Goal: Transaction & Acquisition: Purchase product/service

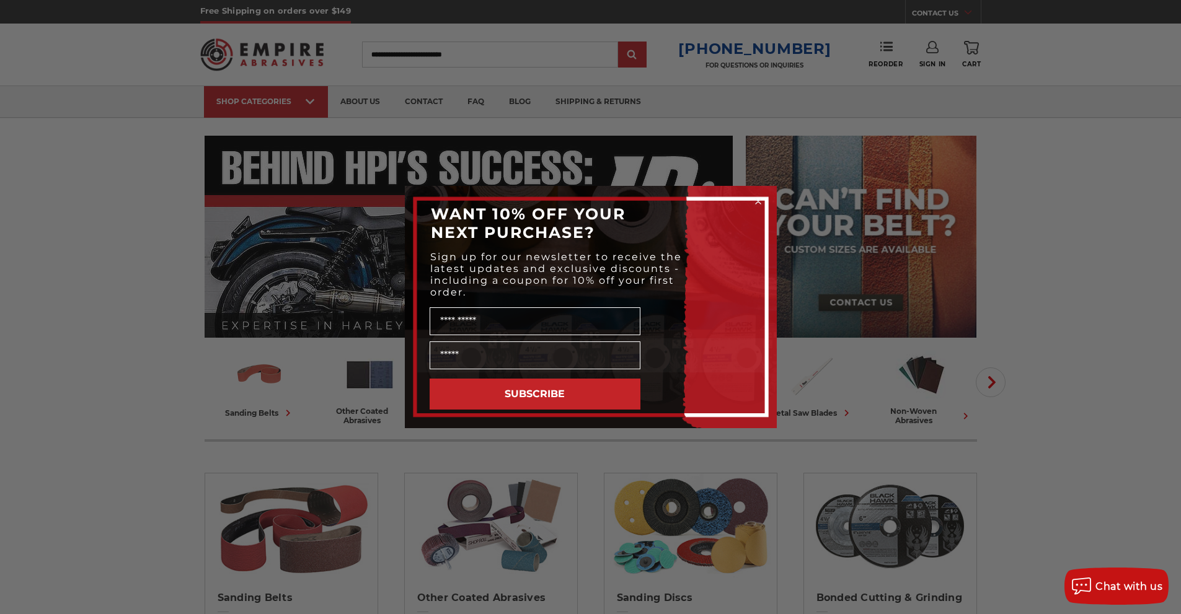
click at [762, 198] on circle "Close dialog" at bounding box center [758, 202] width 12 height 12
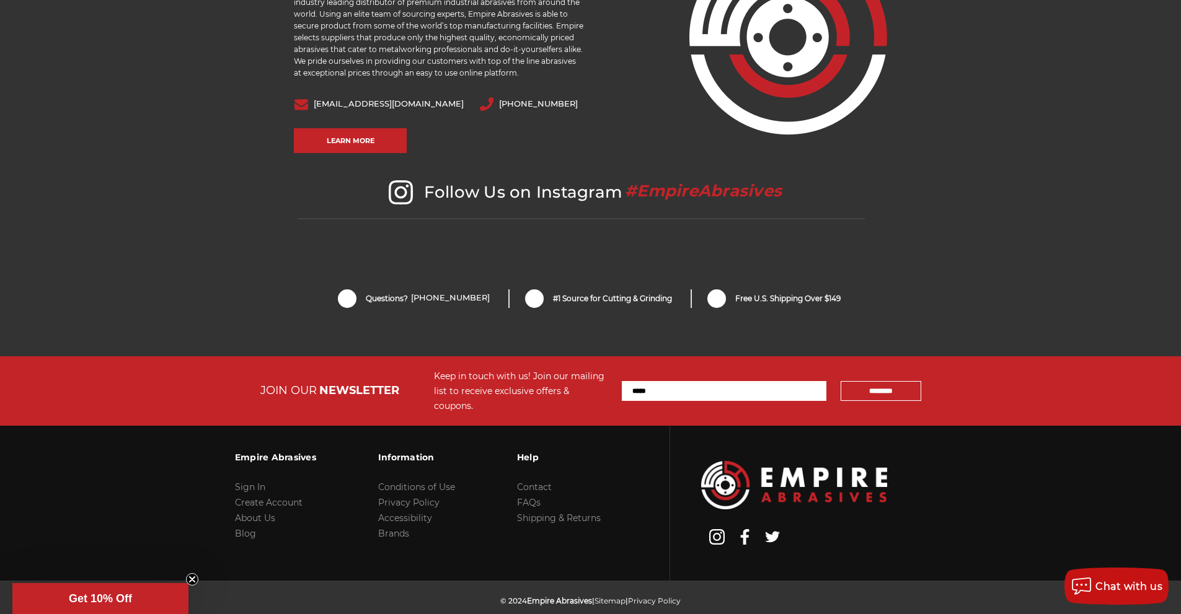
scroll to position [2562, 0]
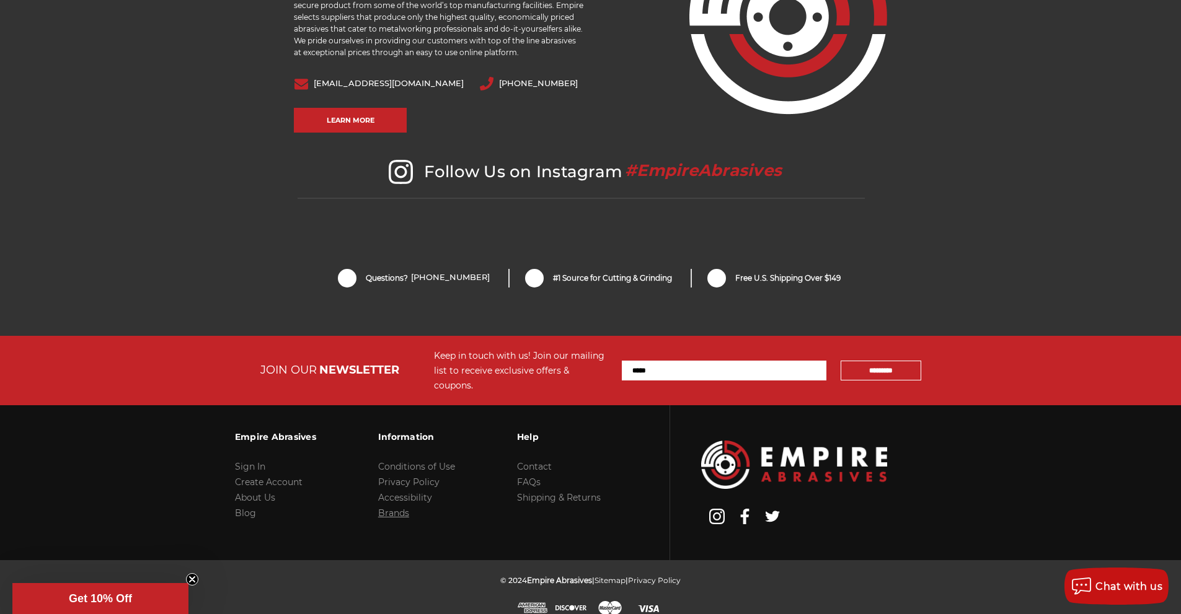
click at [379, 508] on link "Brands" at bounding box center [393, 513] width 31 height 11
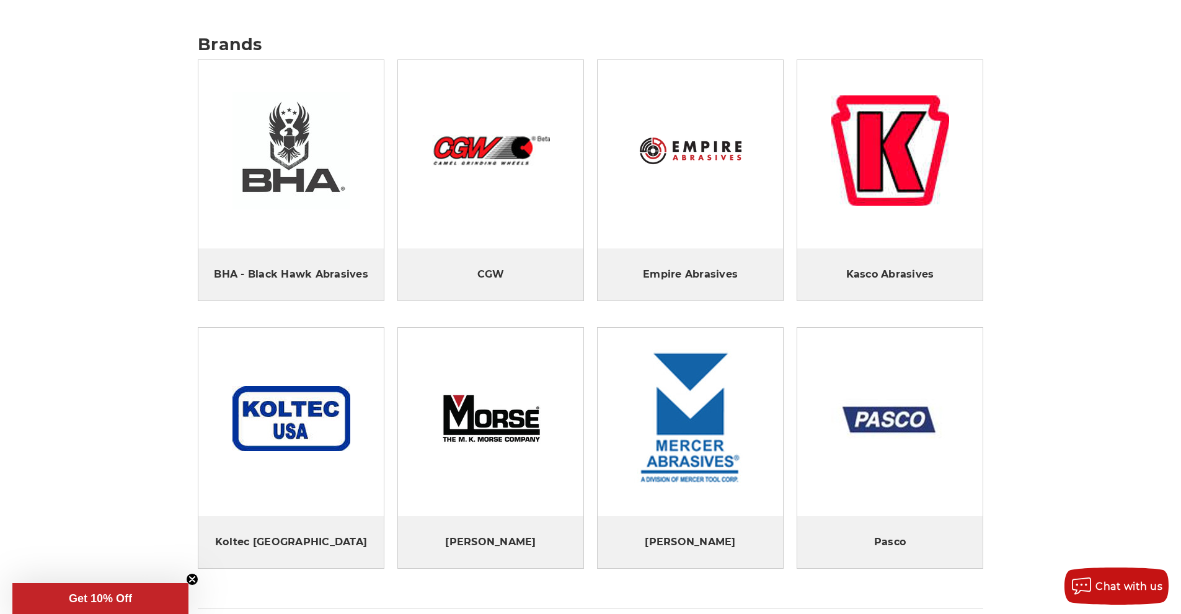
scroll to position [468, 0]
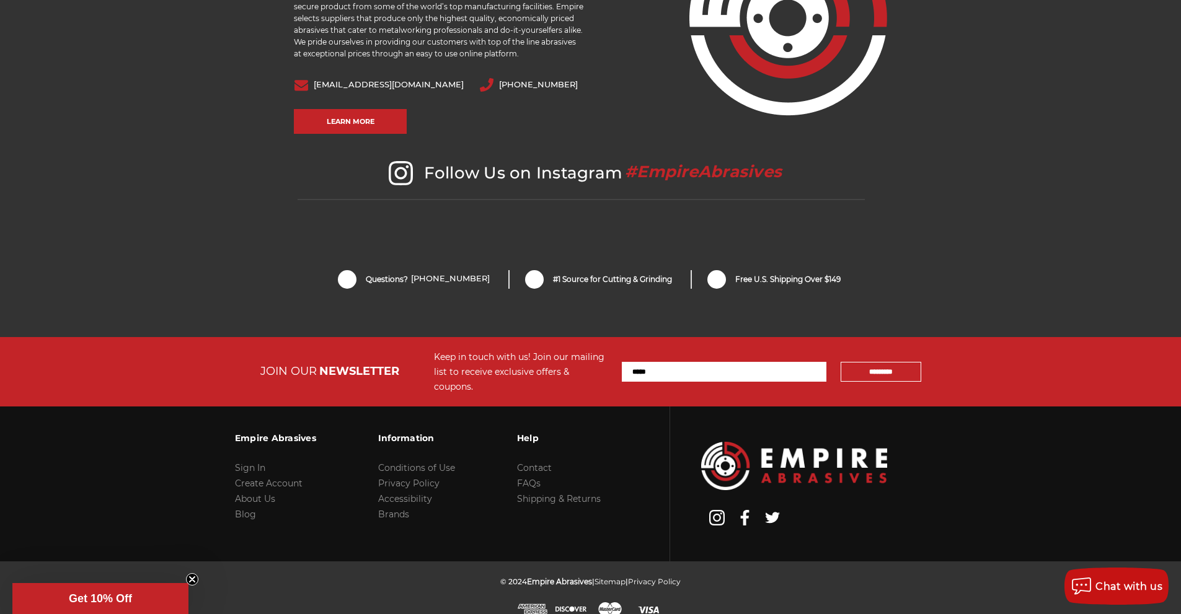
drag, startPoint x: 976, startPoint y: 255, endPoint x: 939, endPoint y: 281, distance: 45.4
click at [976, 255] on section "Questions? 800-816-3824 #1 Source for Cutting & Grinding Free U.S. Shipping Ove…" at bounding box center [590, 279] width 1181 height 115
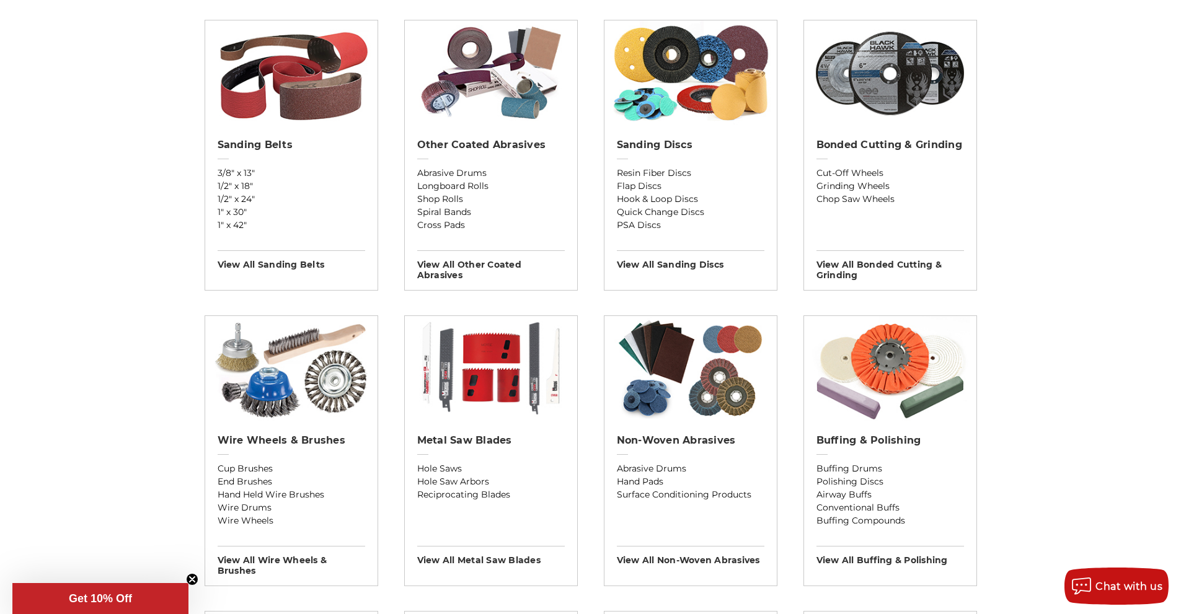
scroll to position [267, 0]
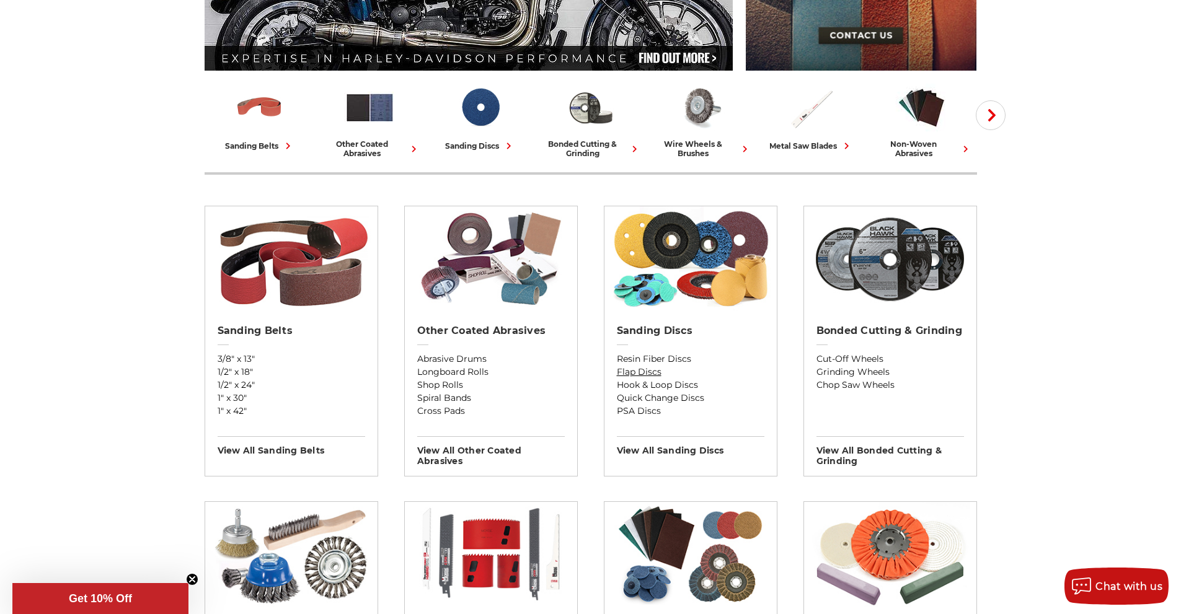
click at [643, 373] on link "Flap Discs" at bounding box center [691, 372] width 148 height 13
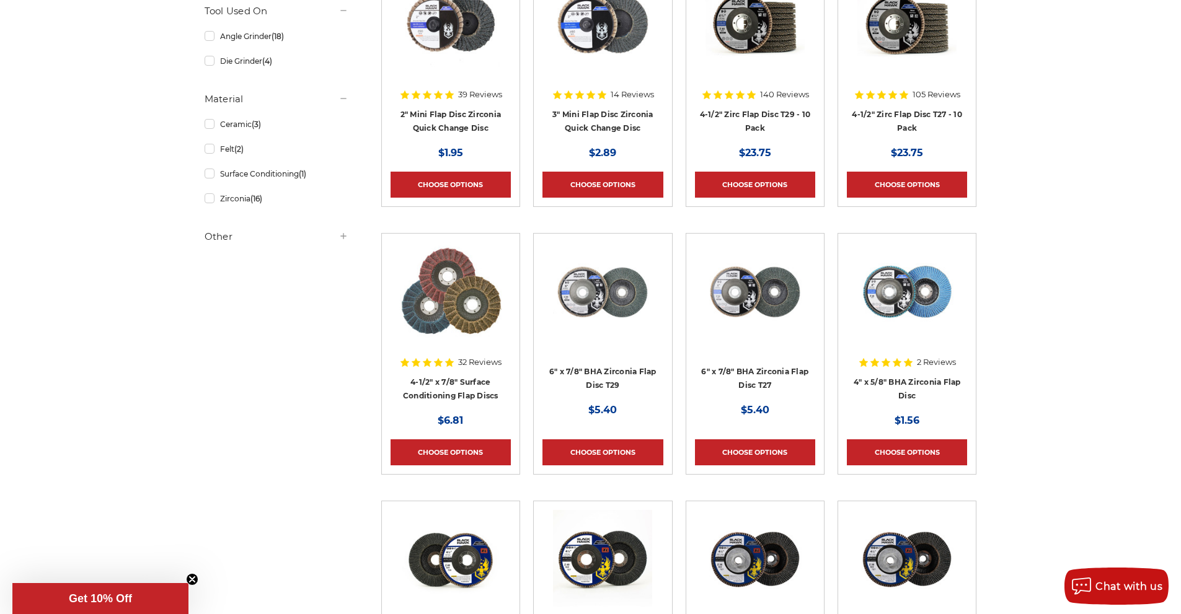
scroll to position [186, 0]
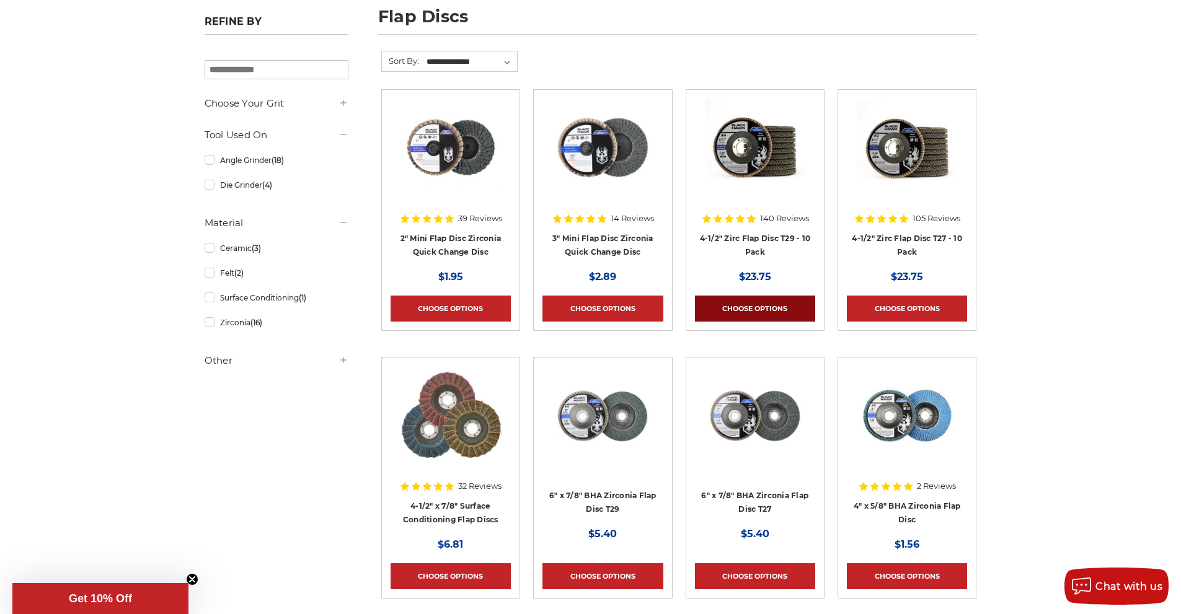
click at [771, 311] on link "Choose Options" at bounding box center [755, 309] width 120 height 26
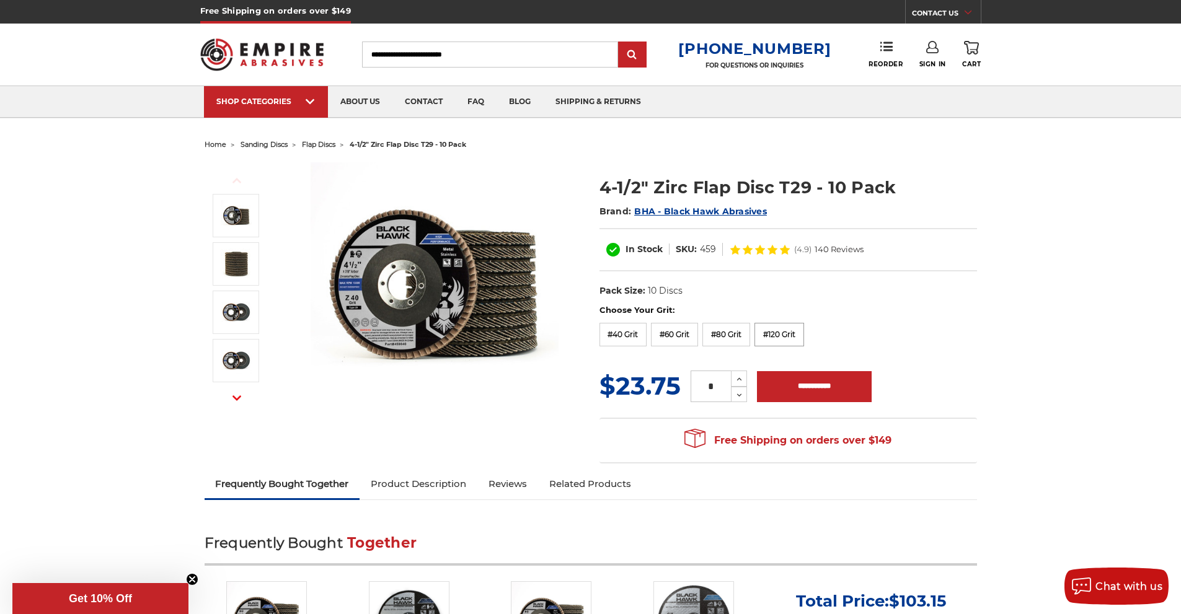
click at [771, 337] on label "#120 Grit" at bounding box center [779, 335] width 50 height 24
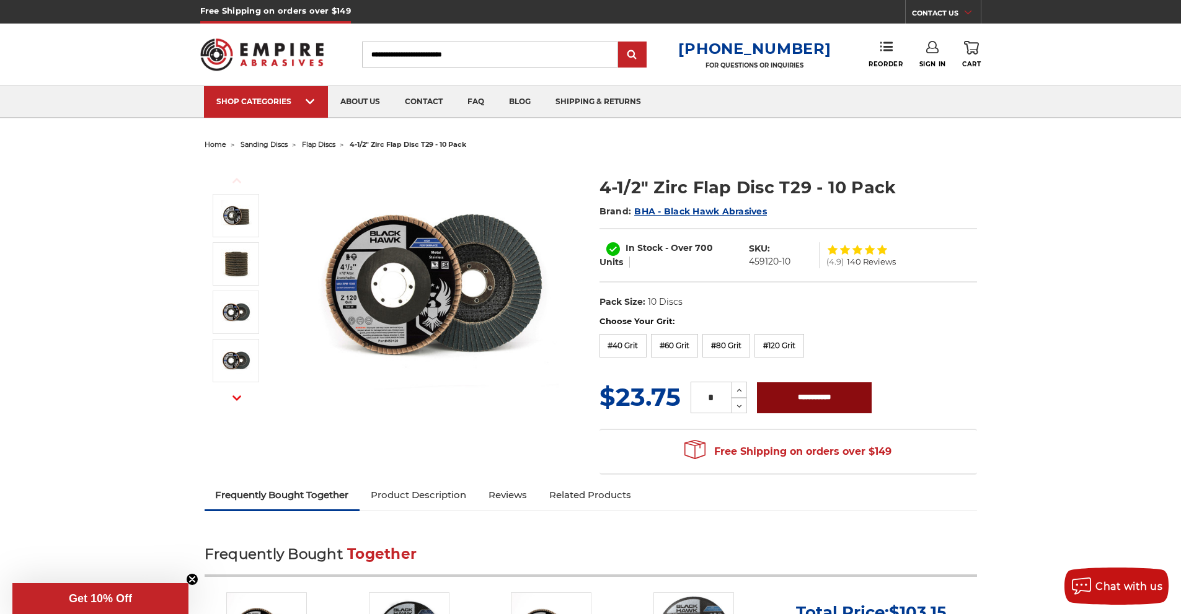
click at [818, 399] on input "**********" at bounding box center [814, 397] width 115 height 31
type input "**********"
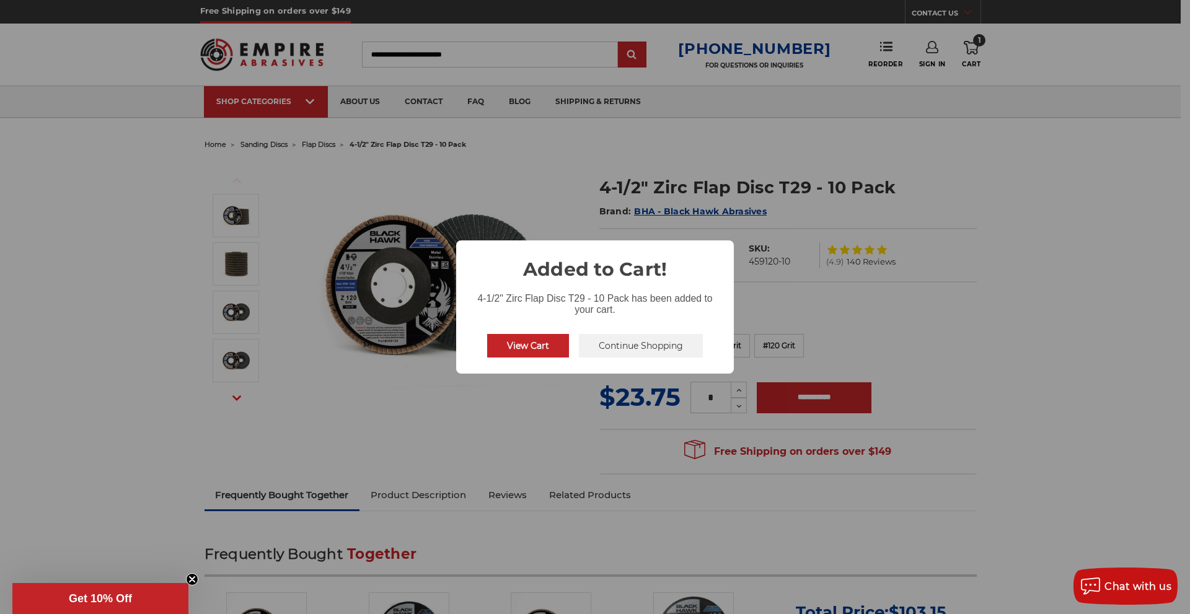
click at [538, 346] on button "View Cart" at bounding box center [528, 346] width 82 height 24
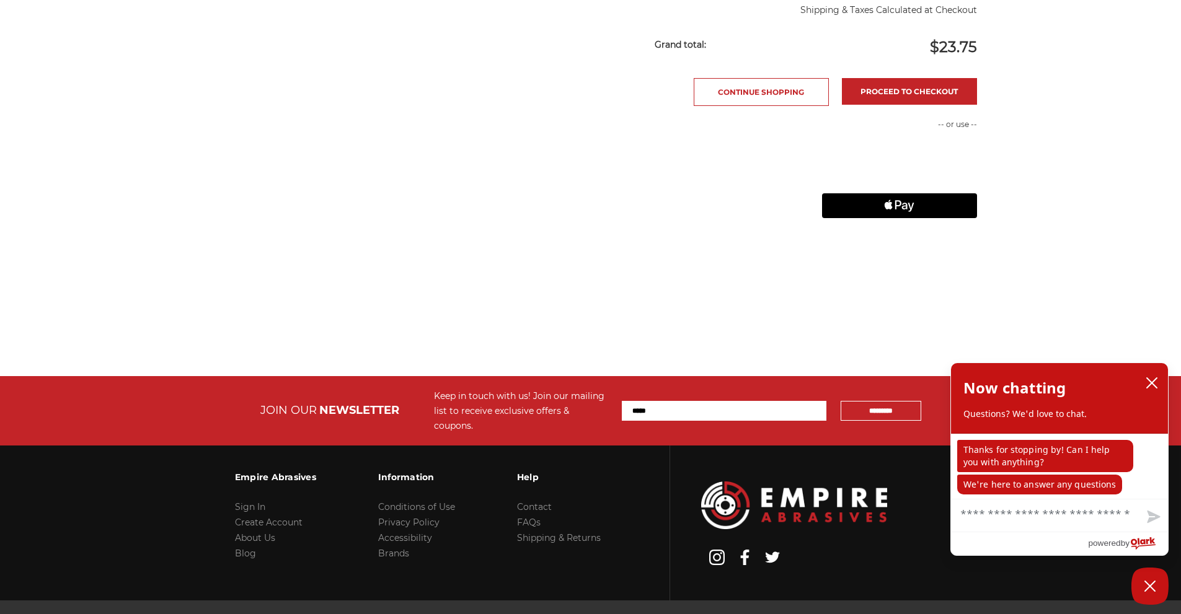
scroll to position [536, 0]
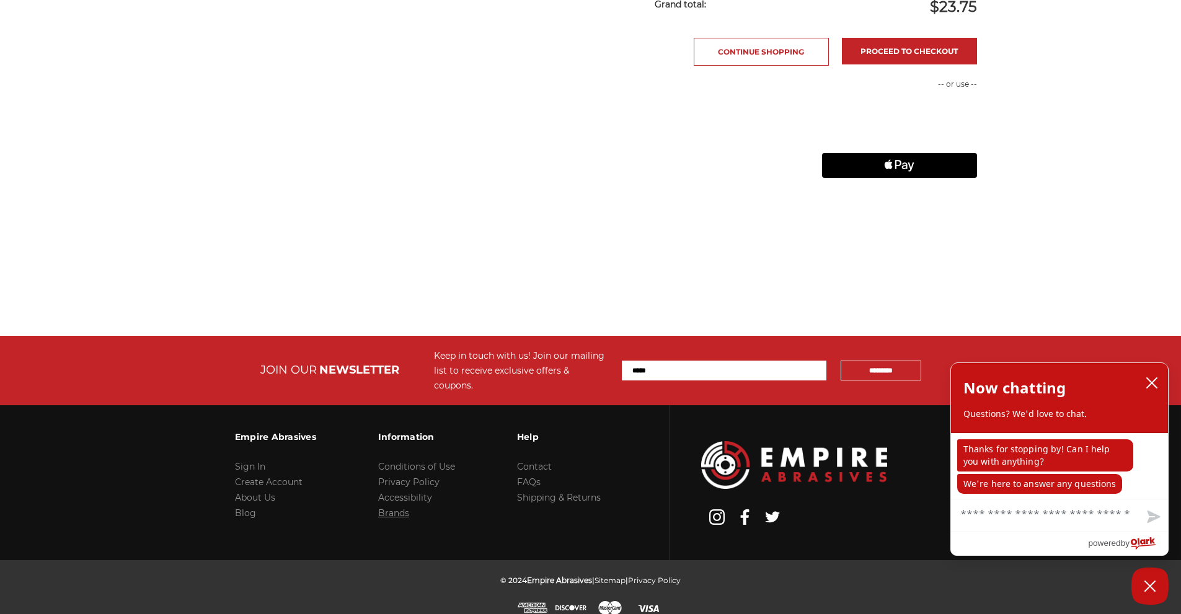
click at [394, 508] on link "Brands" at bounding box center [393, 513] width 31 height 11
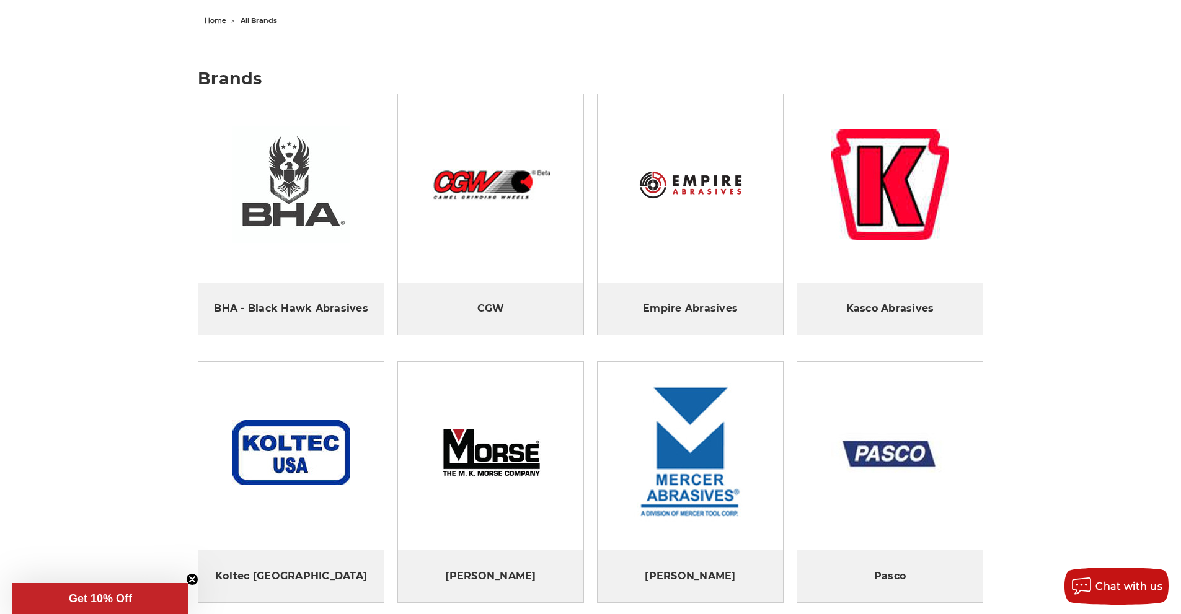
scroll to position [186, 0]
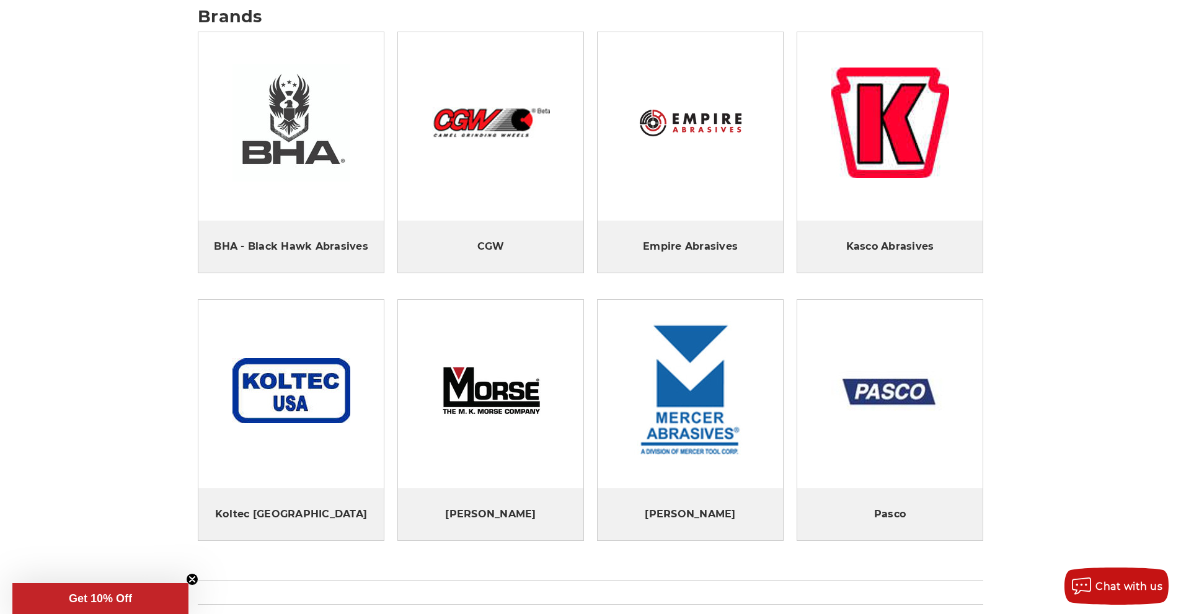
click at [683, 127] on img at bounding box center [691, 123] width 118 height 40
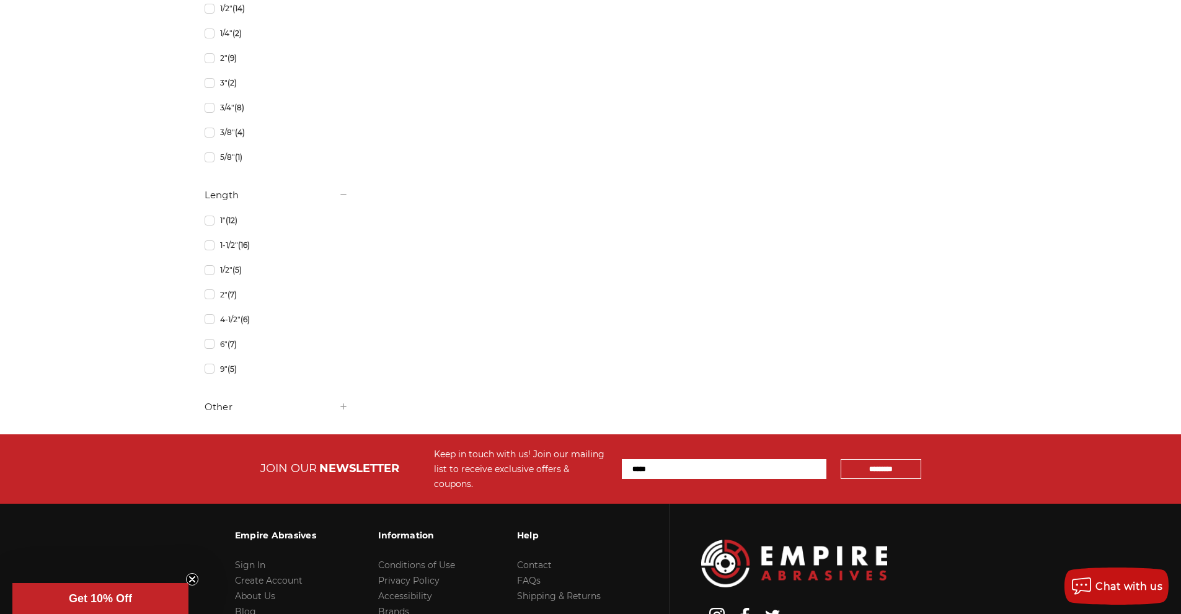
scroll to position [1488, 0]
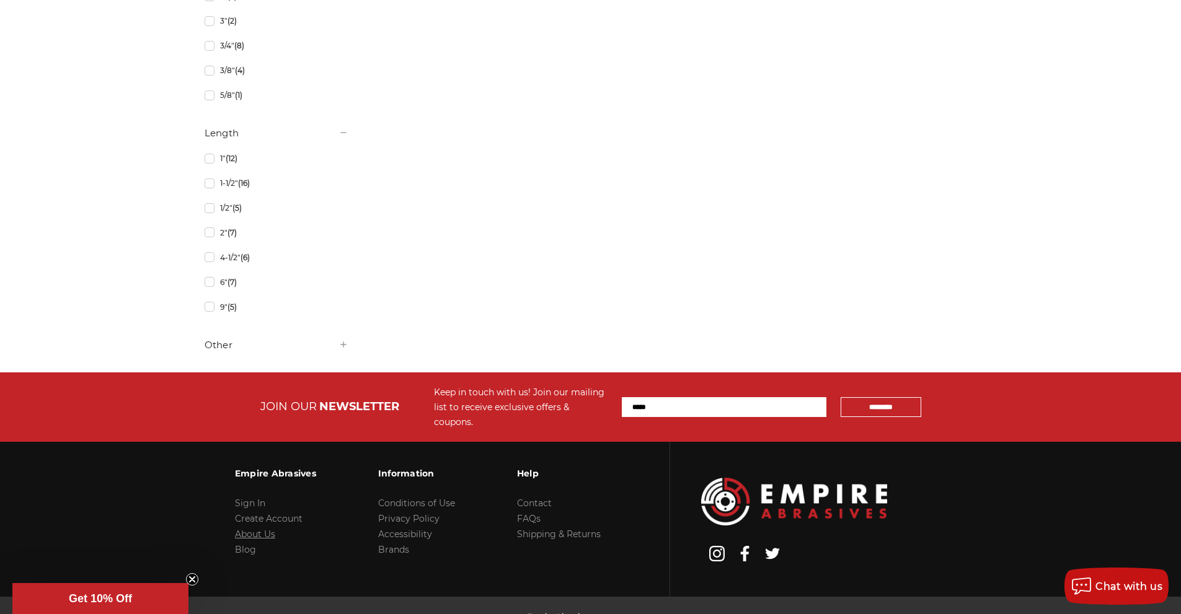
click at [252, 529] on link "About Us" at bounding box center [255, 534] width 40 height 11
